Goal: Information Seeking & Learning: Check status

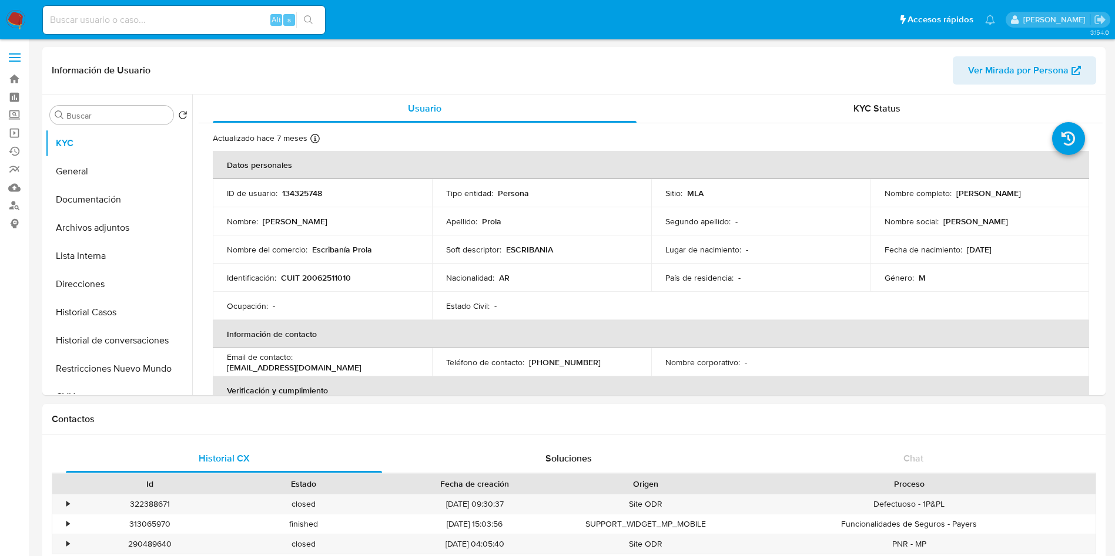
select select "10"
click at [961, 113] on div "KYC Status" at bounding box center [877, 109] width 424 height 28
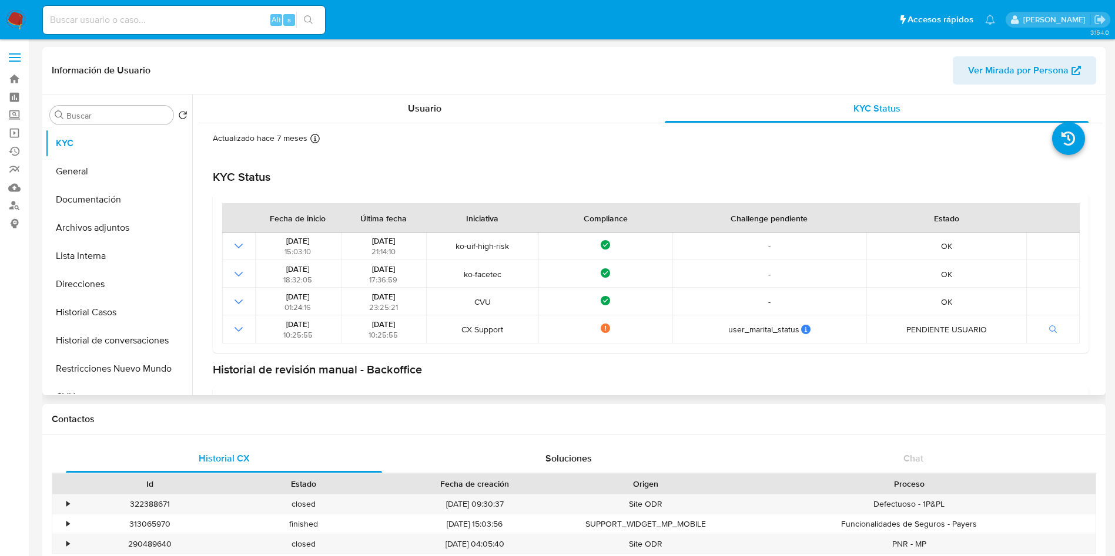
click at [765, 52] on div "Información de Usuario Ver Mirada por Persona" at bounding box center [573, 71] width 1063 height 48
click at [431, 122] on div "Usuario" at bounding box center [425, 109] width 424 height 28
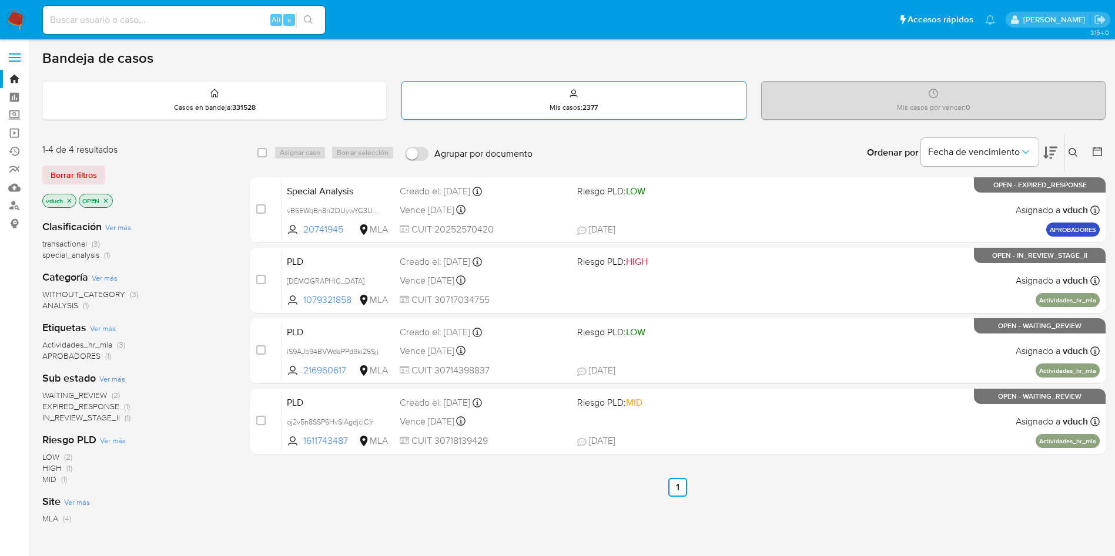
click at [585, 103] on strong "2377" at bounding box center [589, 107] width 15 height 11
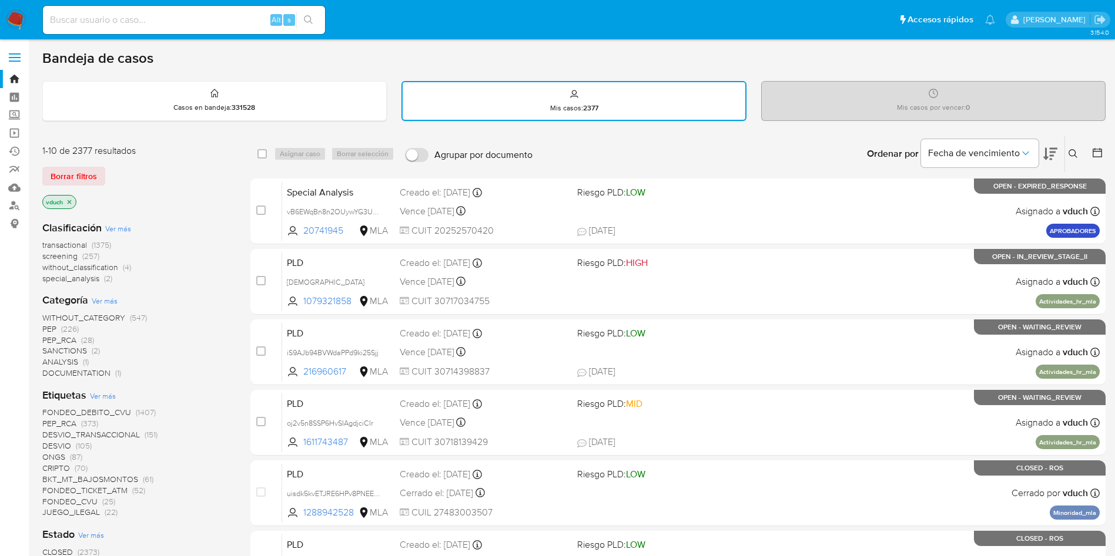
click at [751, 117] on div "Mis casos por vencer : 0" at bounding box center [932, 101] width 343 height 38
